Goal: Navigation & Orientation: Find specific page/section

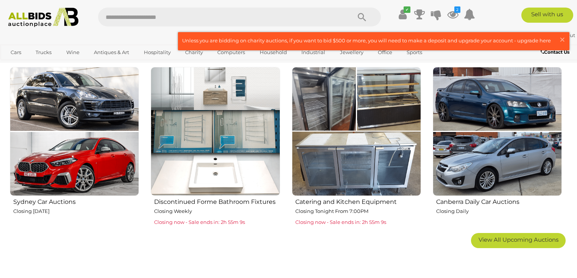
scroll to position [454, 0]
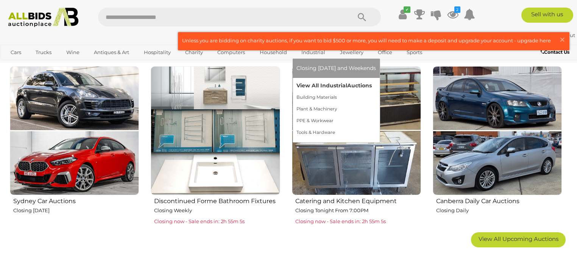
click at [305, 86] on link "View All Industrial Auctions" at bounding box center [335, 86] width 79 height 12
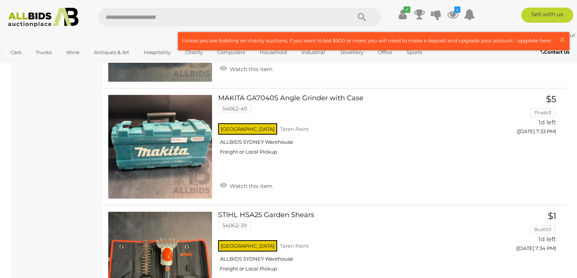
scroll to position [5935, 0]
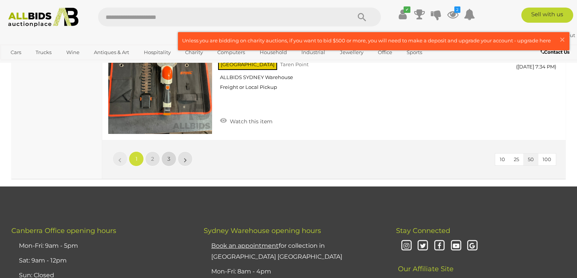
click at [170, 156] on span "3" at bounding box center [168, 159] width 3 height 7
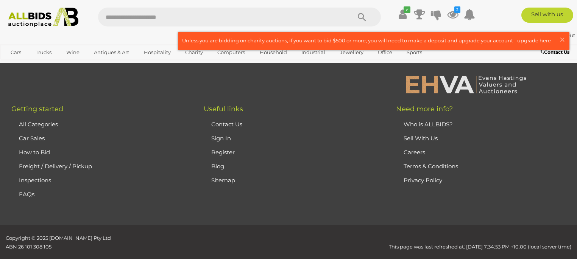
scroll to position [118, 0]
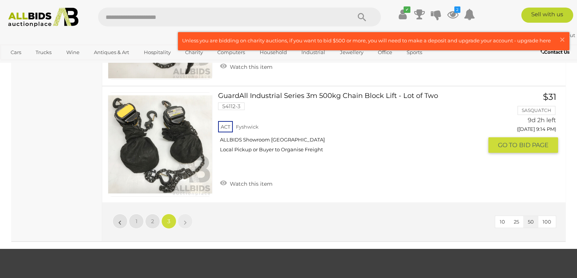
scroll to position [2540, 0]
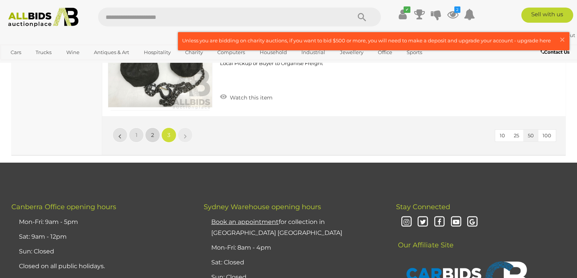
click at [150, 131] on link "2" at bounding box center [152, 135] width 15 height 15
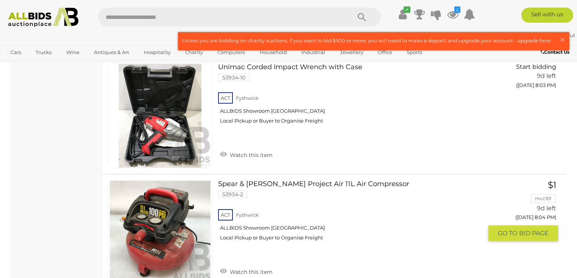
scroll to position [5872, 0]
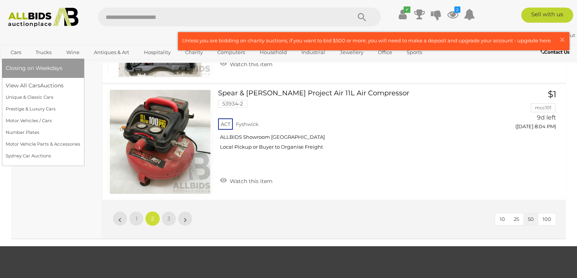
click at [11, 51] on link "Cars" at bounding box center [16, 52] width 20 height 12
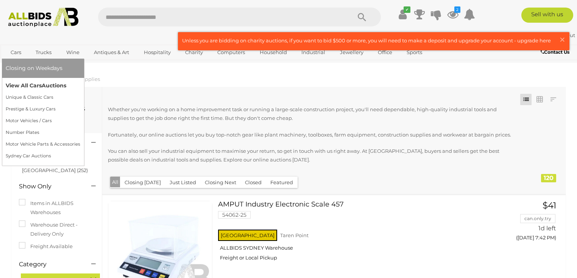
click at [14, 83] on link "View All Cars Auctions" at bounding box center [43, 86] width 75 height 12
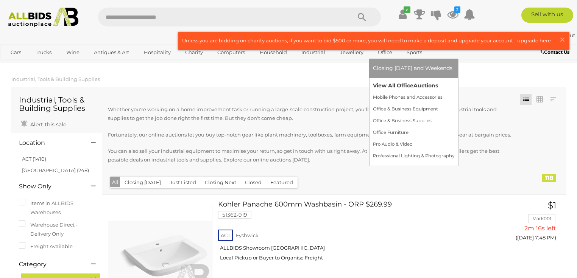
click at [382, 83] on link "View All Office Auctions" at bounding box center [413, 86] width 81 height 12
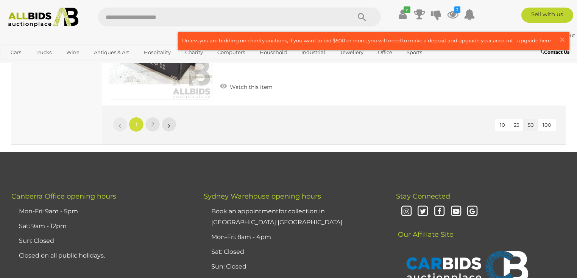
scroll to position [5844, 0]
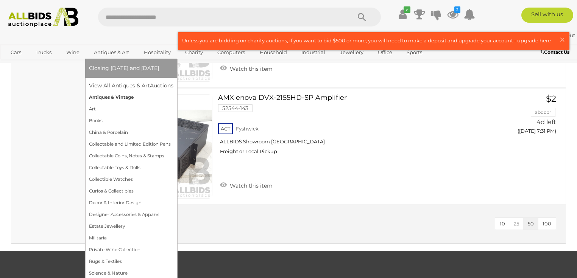
click at [103, 98] on link "Antiques & Vintage" at bounding box center [131, 98] width 84 height 12
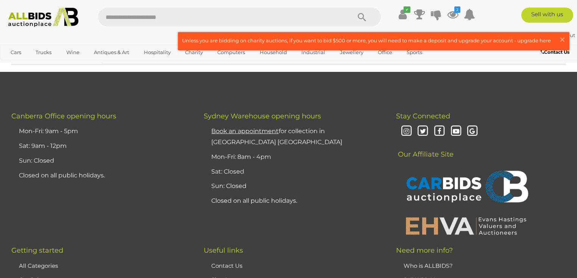
scroll to position [5904, 0]
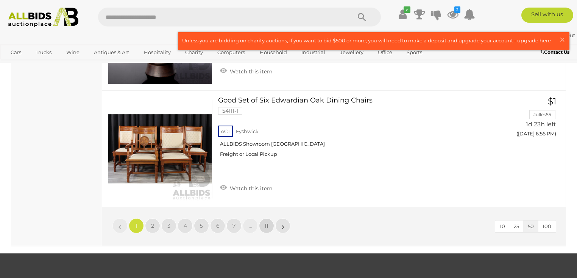
click at [263, 218] on link "11" at bounding box center [266, 225] width 15 height 15
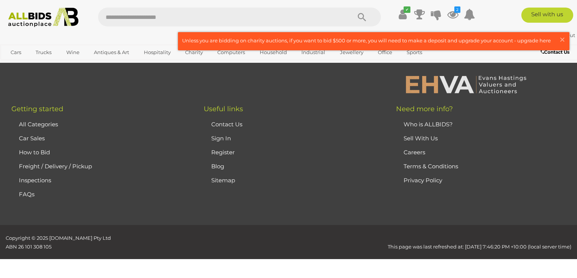
scroll to position [102, 0]
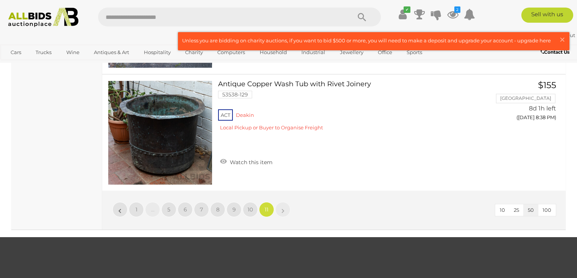
scroll to position [3251, 0]
